Goal: Task Accomplishment & Management: Manage account settings

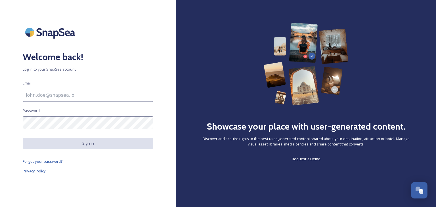
click at [87, 45] on div "Welcome back! Log in to your SnapSea account Email Password Sign in Forgot your…" at bounding box center [88, 104] width 176 height 162
click at [79, 54] on h2 "Welcome back!" at bounding box center [88, 57] width 130 height 14
click at [35, 95] on input at bounding box center [88, 95] width 130 height 13
click at [101, 61] on h2 "Welcome back!" at bounding box center [88, 57] width 130 height 14
click at [166, 25] on div "Welcome back! Log in to your SnapSea account Email Password Sign in Forgot your…" at bounding box center [88, 104] width 176 height 162
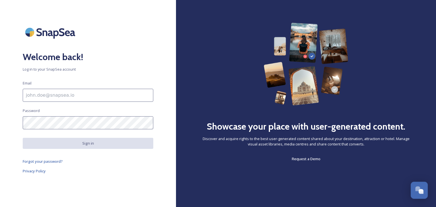
click at [419, 189] on div "Open Chat" at bounding box center [417, 188] width 5 height 5
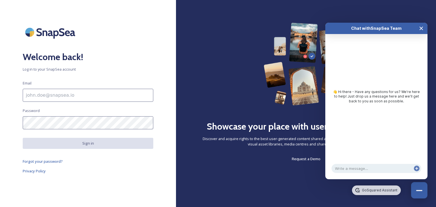
click at [421, 26] on icon "Close Chat" at bounding box center [421, 28] width 5 height 5
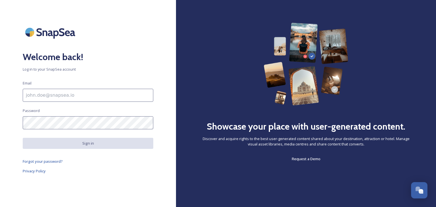
click at [35, 96] on input at bounding box center [88, 95] width 130 height 13
type input "tourism@staffsmoorlands.gov.uk"
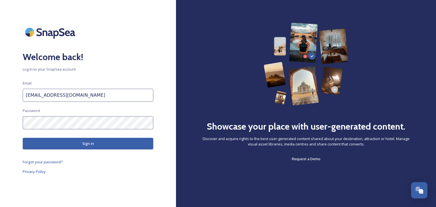
click at [91, 144] on button "Sign in" at bounding box center [88, 144] width 130 height 12
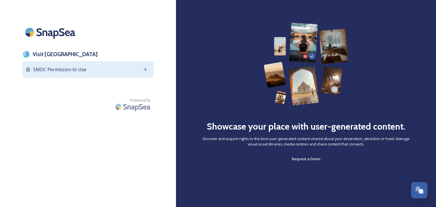
click at [69, 71] on span "SMDC Permission to Use" at bounding box center [59, 69] width 53 height 7
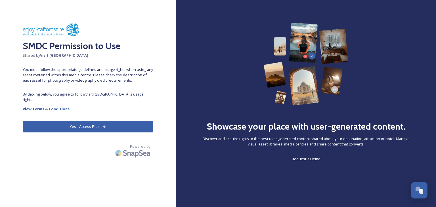
click at [93, 121] on button "Yes - Access Files" at bounding box center [88, 127] width 130 height 12
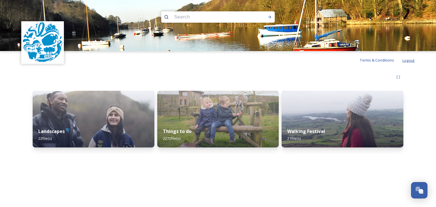
click at [411, 61] on span "Logout" at bounding box center [408, 60] width 12 height 5
